Goal: Navigation & Orientation: Understand site structure

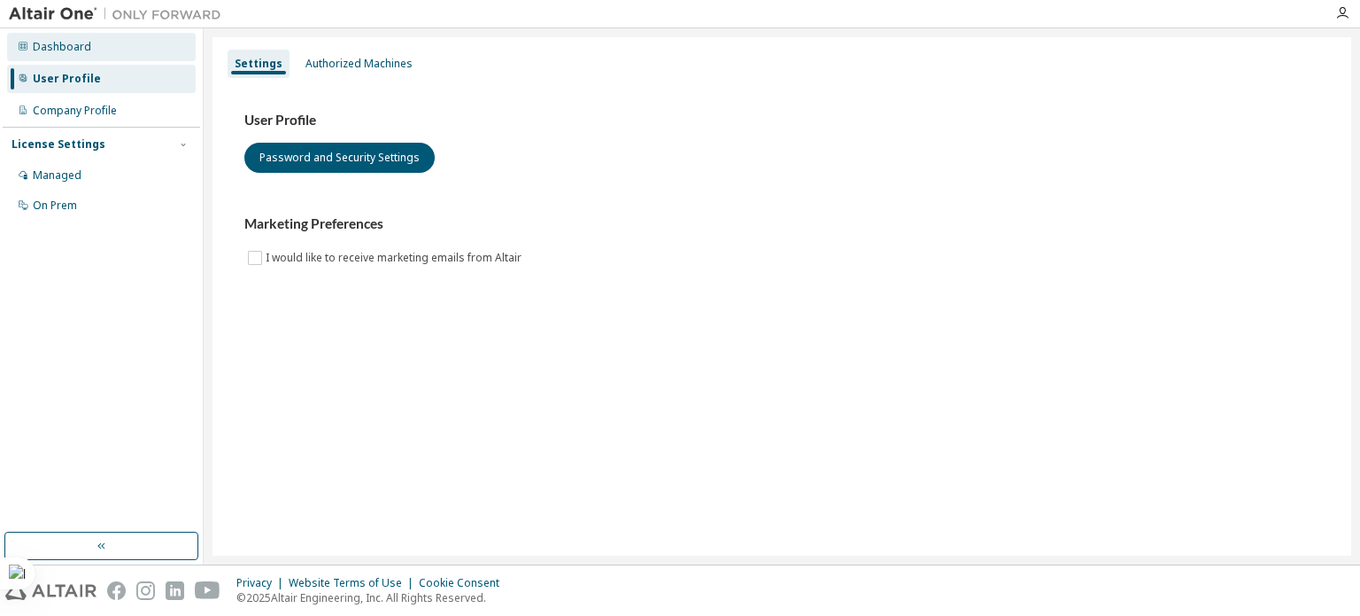
click at [108, 49] on div "Dashboard" at bounding box center [101, 47] width 189 height 28
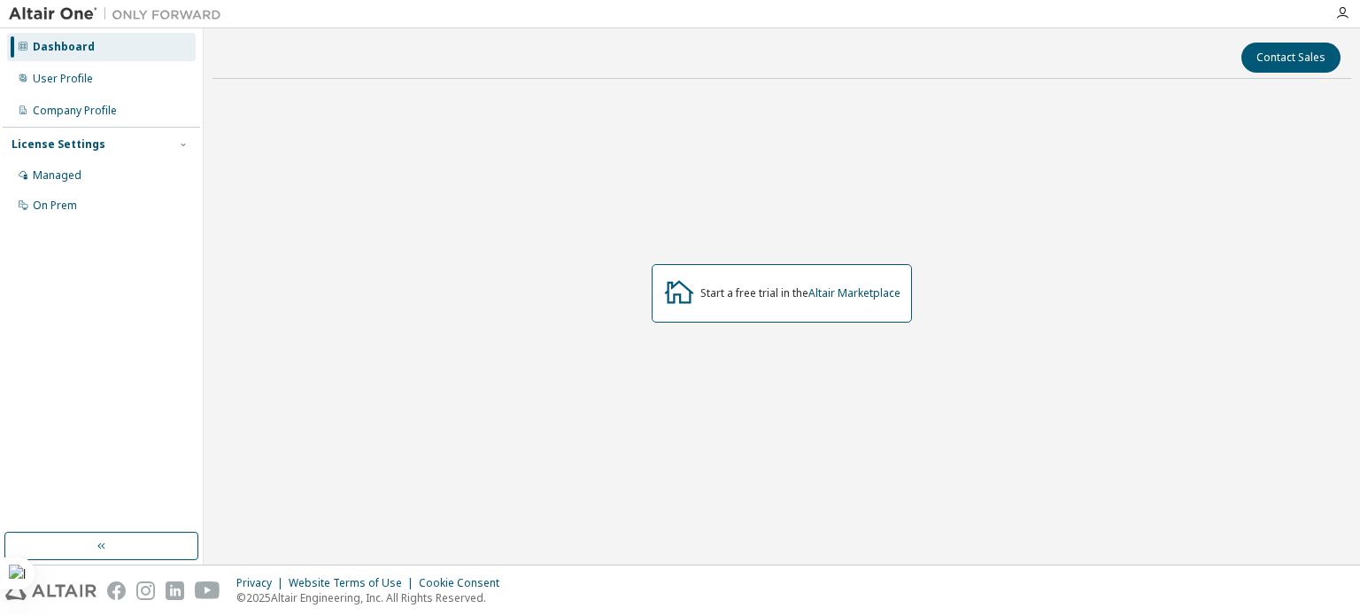
click at [108, 49] on div "Dashboard" at bounding box center [101, 47] width 189 height 28
click at [1343, 13] on icon "button" at bounding box center [1343, 13] width 14 height 14
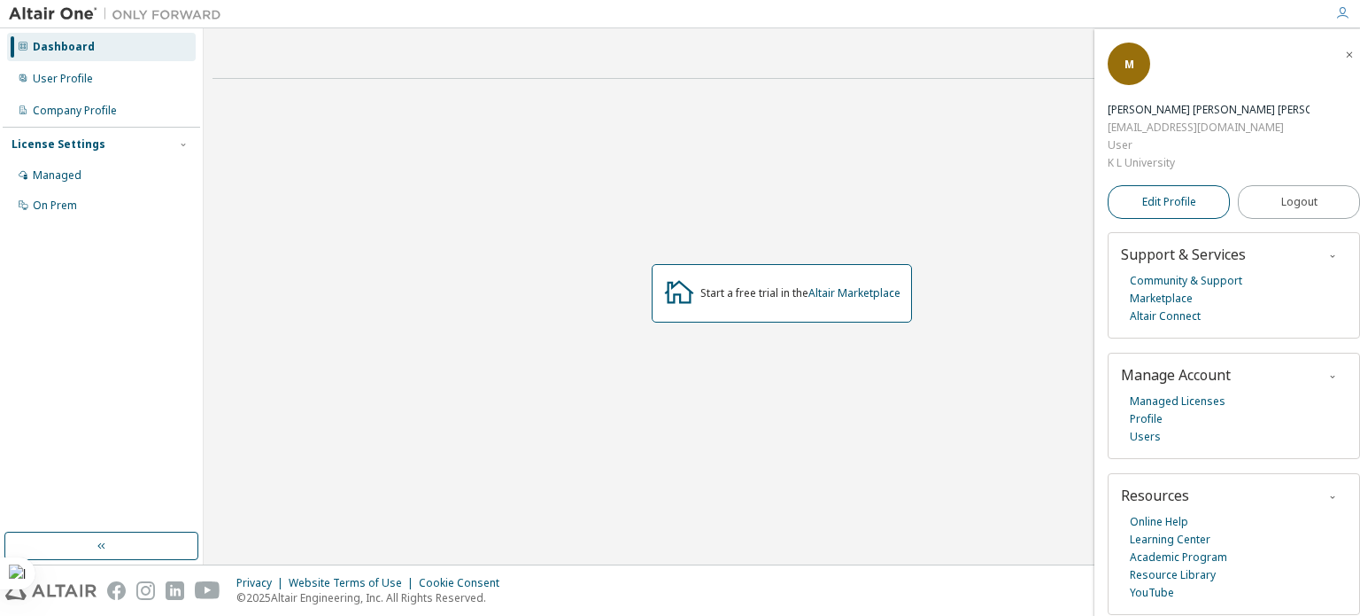
click at [1169, 195] on span "Edit Profile" at bounding box center [1170, 202] width 54 height 14
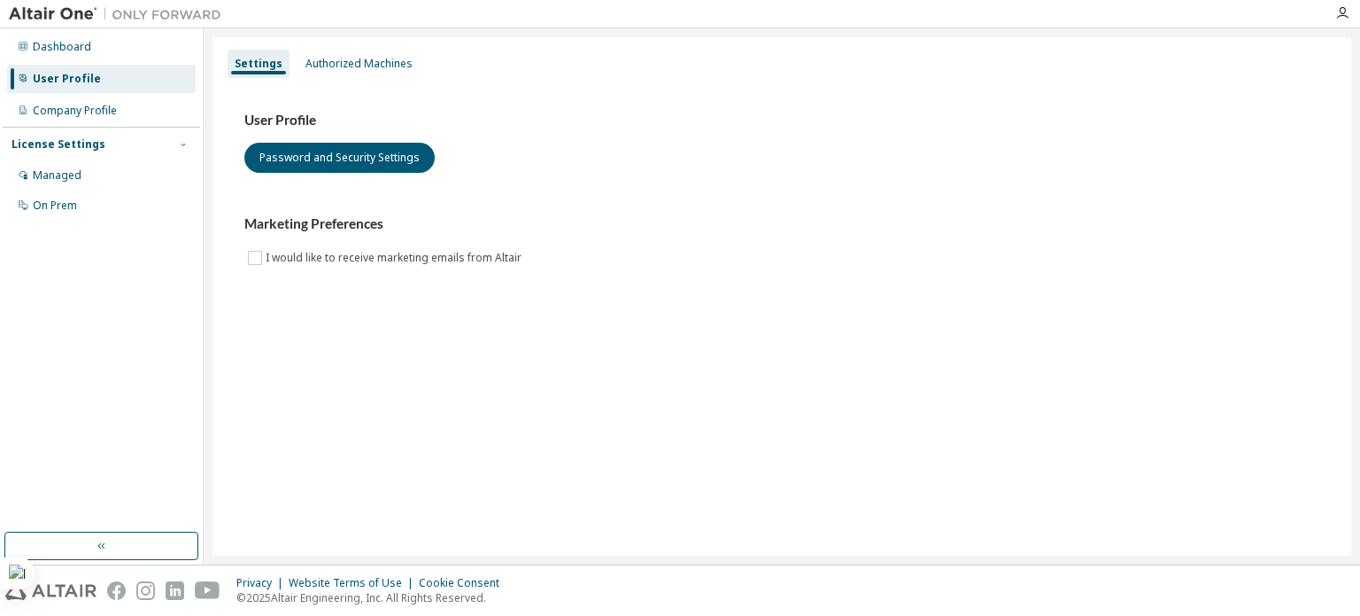
click at [1335, 13] on div at bounding box center [1342, 13] width 35 height 14
click at [1338, 13] on icon "button" at bounding box center [1343, 13] width 14 height 14
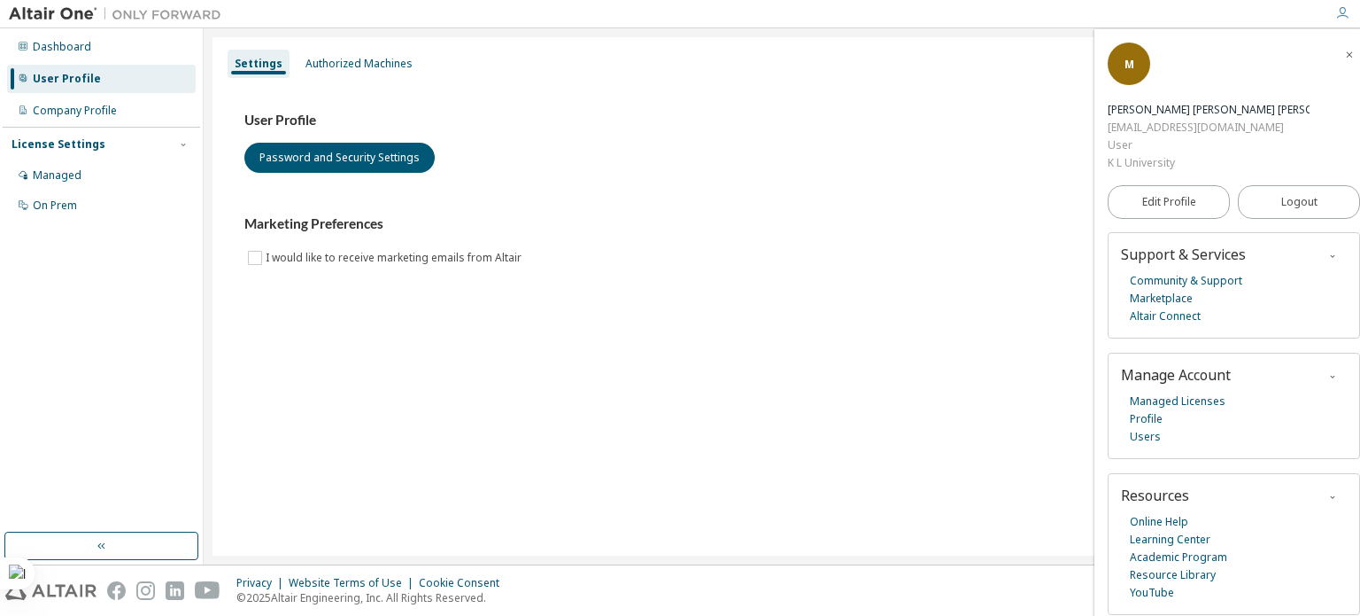
click at [1258, 101] on div "Maila venkata siva rakesh reddy" at bounding box center [1209, 110] width 202 height 18
click at [1142, 81] on div "M" at bounding box center [1129, 64] width 43 height 43
click at [64, 108] on div "Company Profile" at bounding box center [75, 111] width 84 height 14
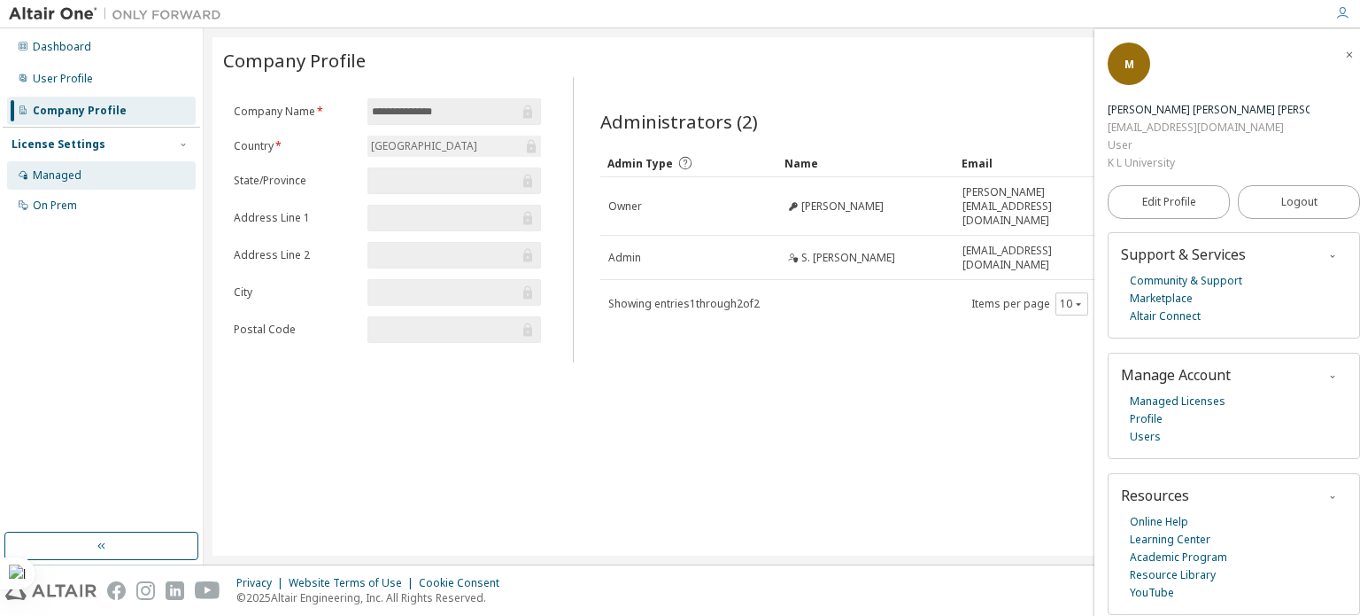
click at [92, 185] on div "Managed" at bounding box center [101, 175] width 189 height 28
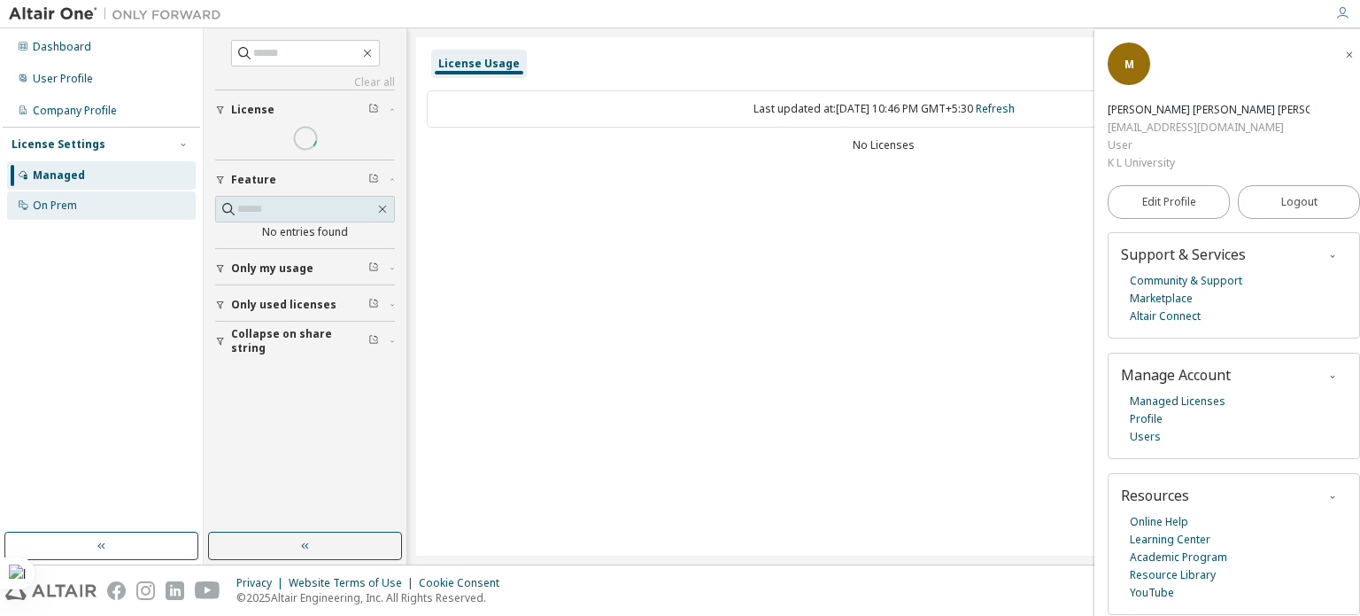
click at [99, 197] on div "On Prem" at bounding box center [101, 205] width 189 height 28
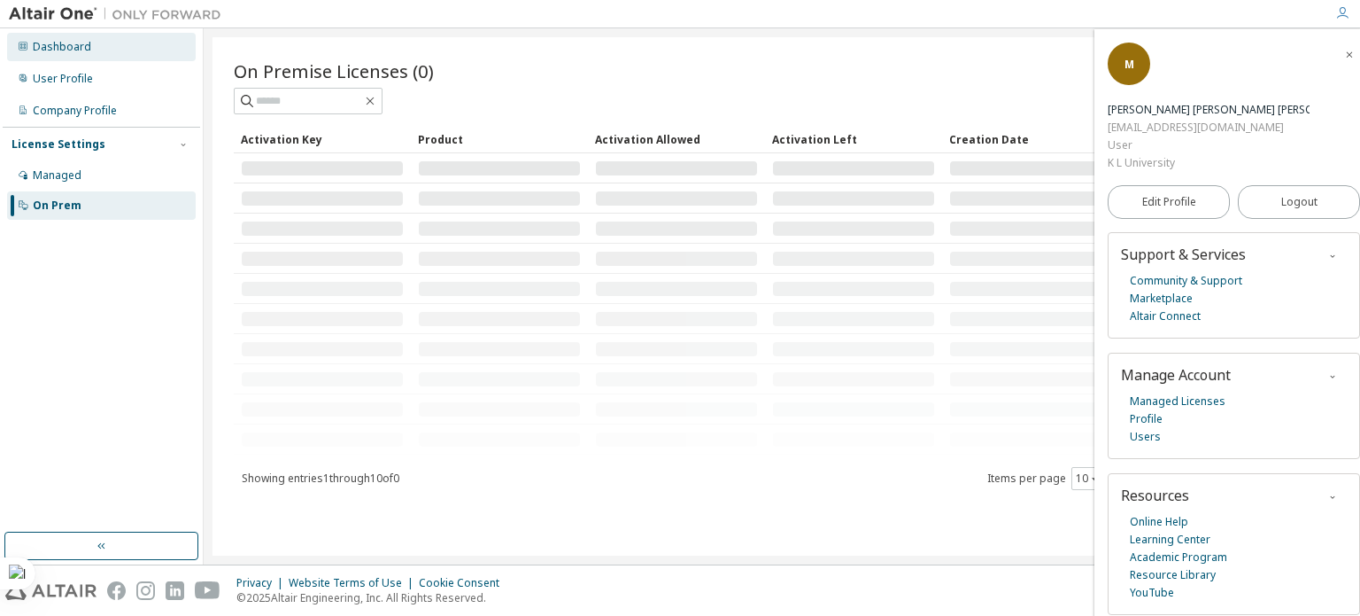
click at [113, 47] on div "Dashboard" at bounding box center [101, 47] width 189 height 28
